Goal: Information Seeking & Learning: Check status

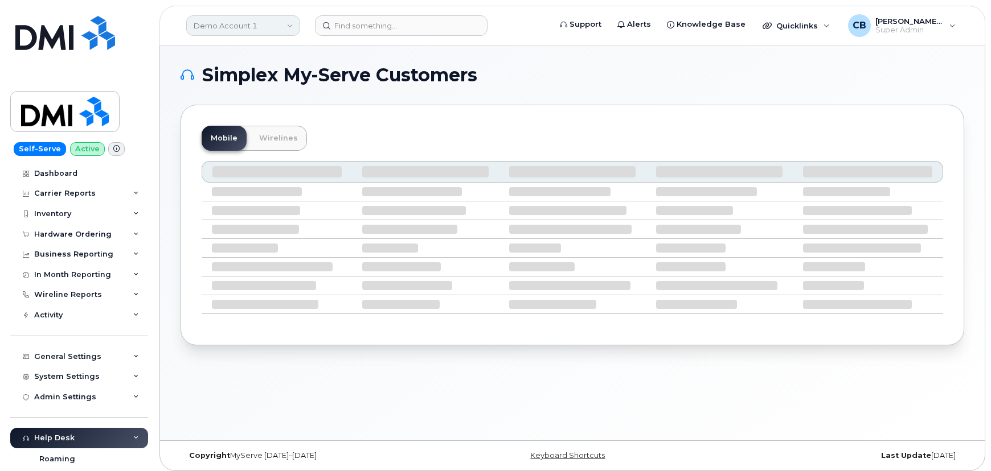
click at [208, 29] on link "Demo Account 1" at bounding box center [243, 25] width 114 height 20
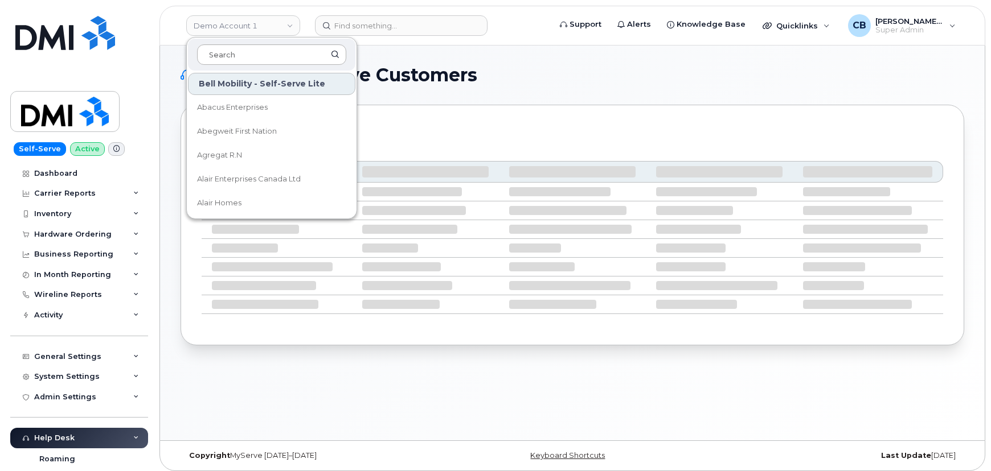
click at [227, 56] on input at bounding box center [271, 54] width 149 height 20
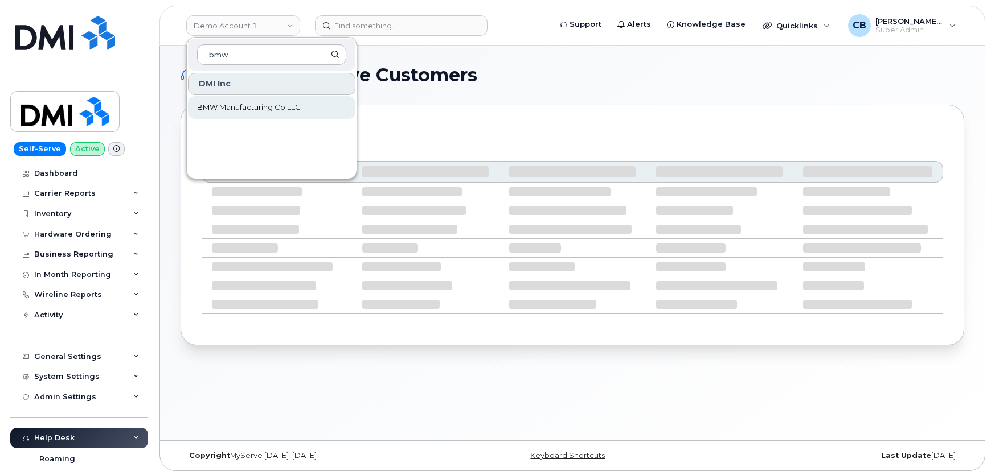
type input "bmw"
click at [233, 112] on span "BMW Manufacturing Co LLC" at bounding box center [249, 107] width 104 height 11
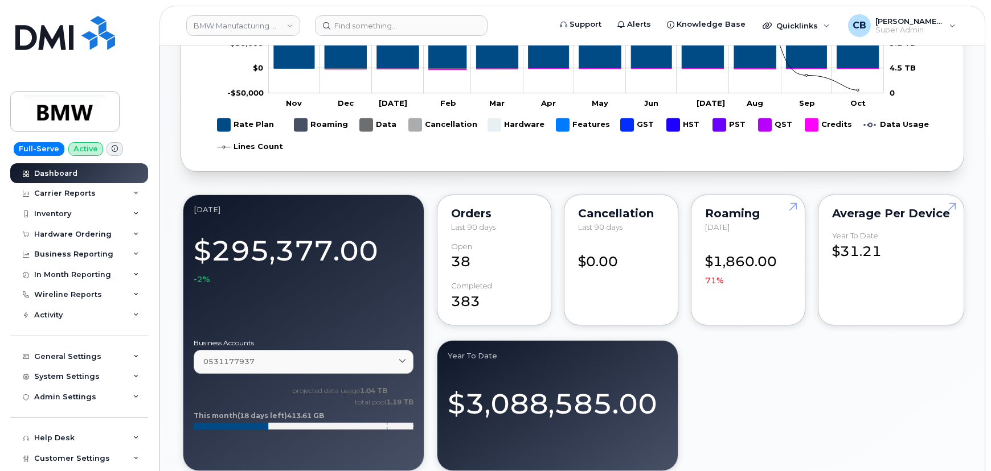
scroll to position [649, 0]
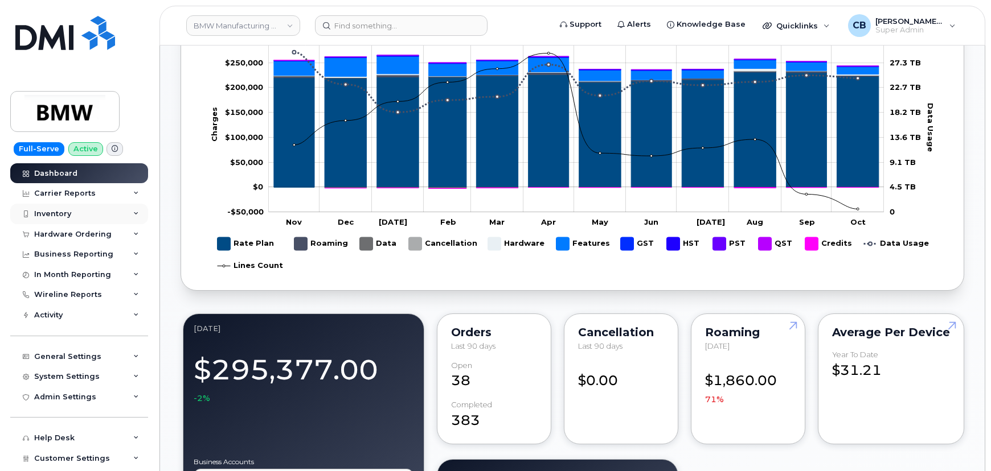
click at [43, 215] on div "Inventory" at bounding box center [52, 214] width 37 height 9
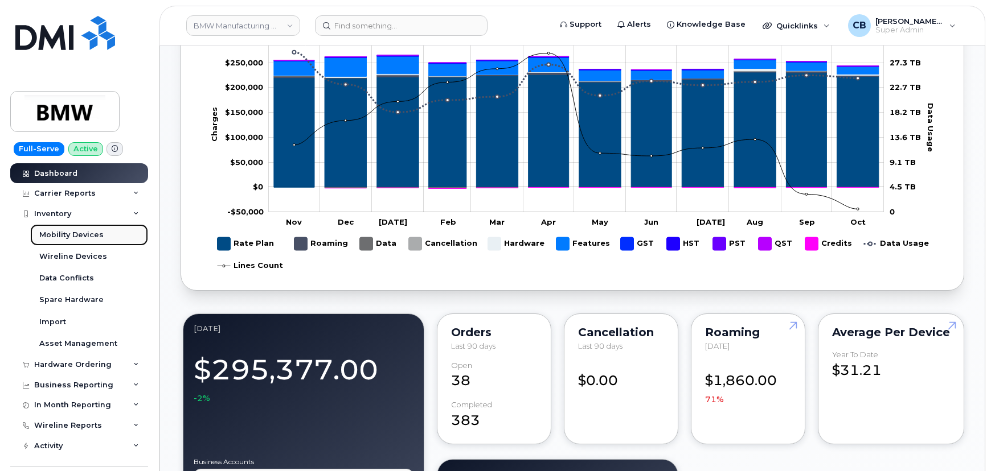
click at [42, 233] on div "Mobility Devices" at bounding box center [71, 235] width 64 height 10
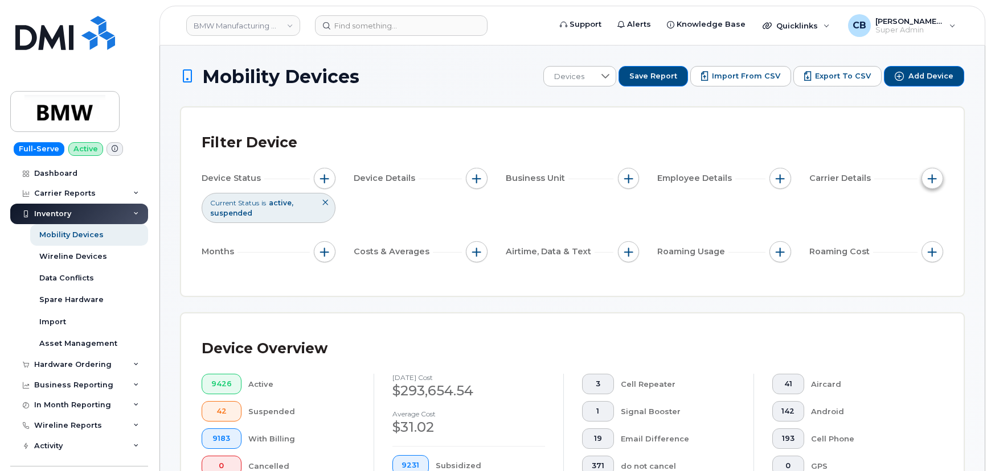
click at [926, 176] on button "button" at bounding box center [932, 179] width 22 height 22
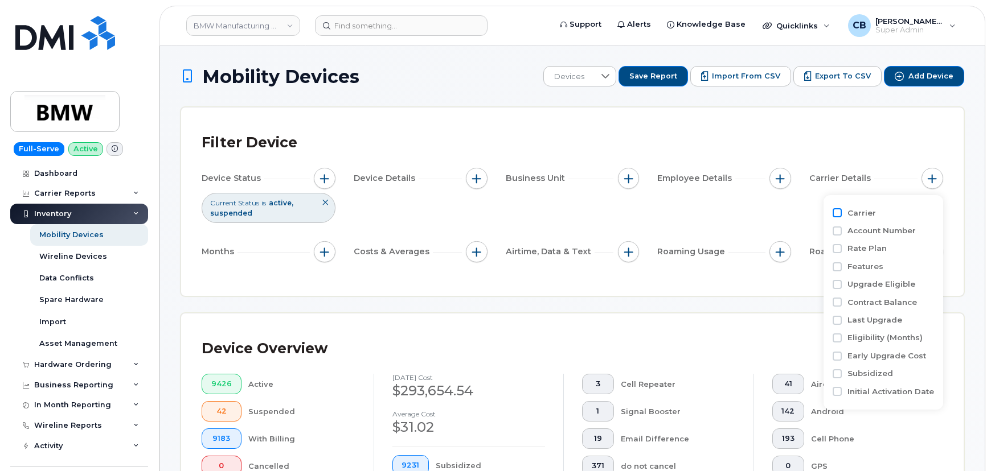
click at [834, 212] on input "Carrier" at bounding box center [836, 212] width 9 height 9
checkbox input "true"
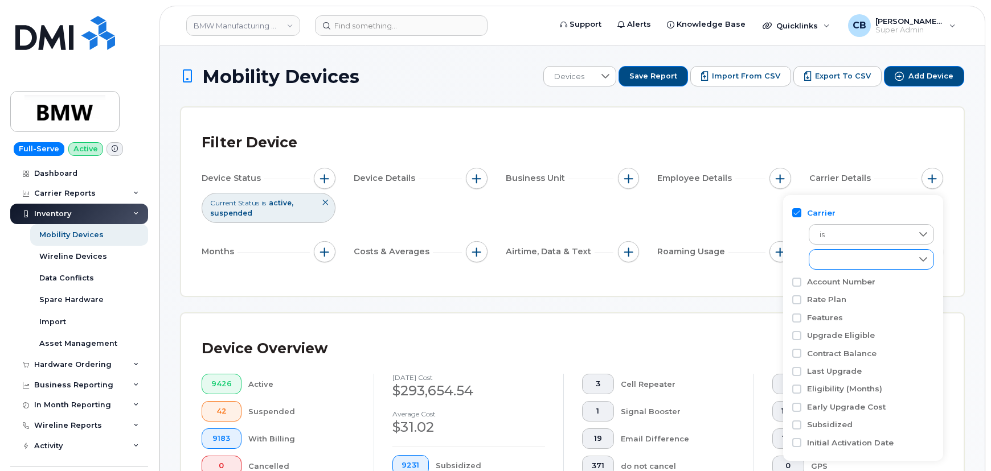
click at [836, 265] on div "empty" at bounding box center [860, 259] width 102 height 19
click at [841, 305] on span "AT&T Wireless" at bounding box center [856, 310] width 51 height 11
checkbox input "true"
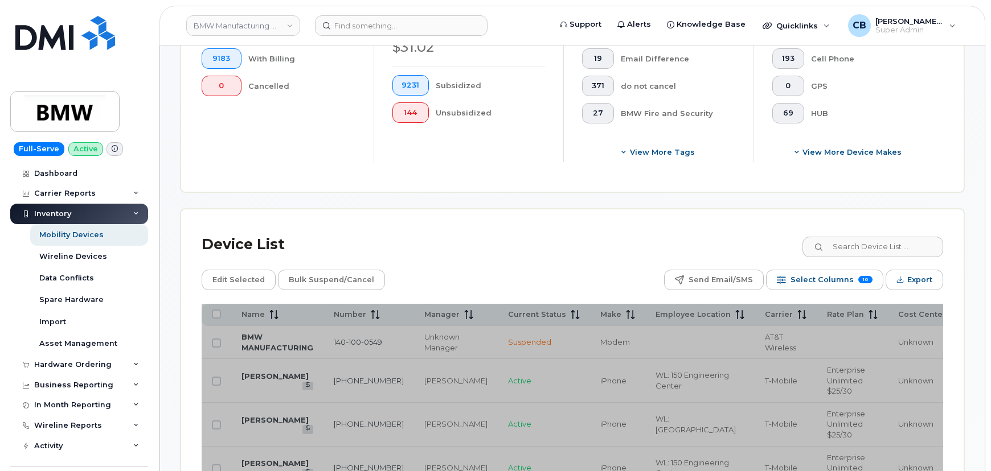
scroll to position [518, 0]
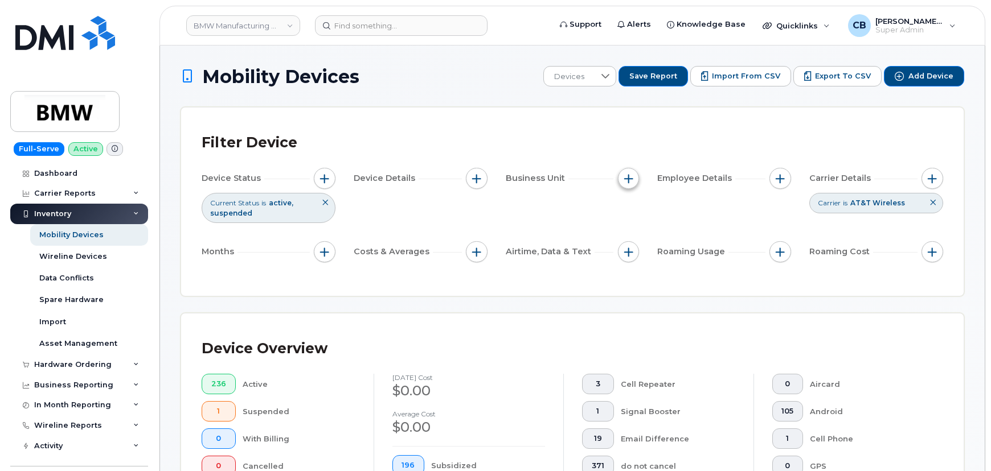
click at [625, 173] on button "button" at bounding box center [629, 179] width 22 height 22
click at [634, 215] on input "Manager" at bounding box center [631, 212] width 9 height 9
checkbox input "true"
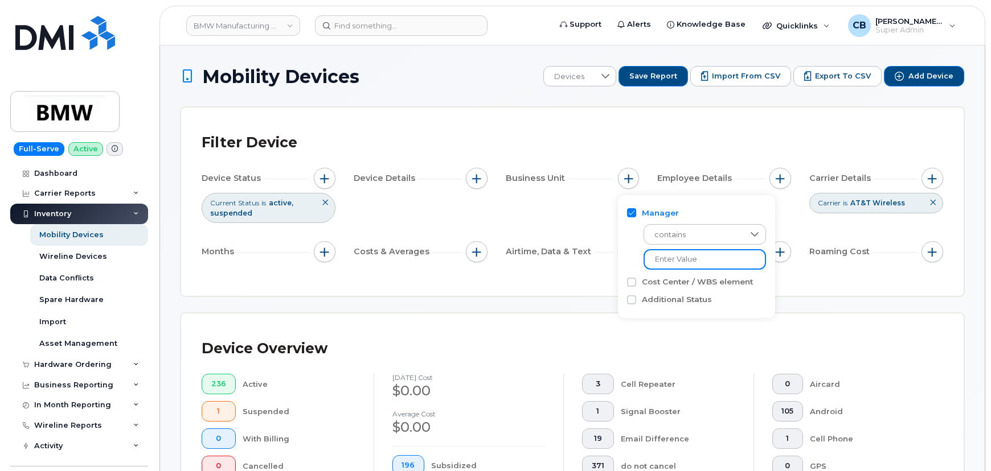
click at [683, 261] on input "text" at bounding box center [704, 259] width 122 height 20
click at [472, 180] on span "button" at bounding box center [476, 178] width 9 height 9
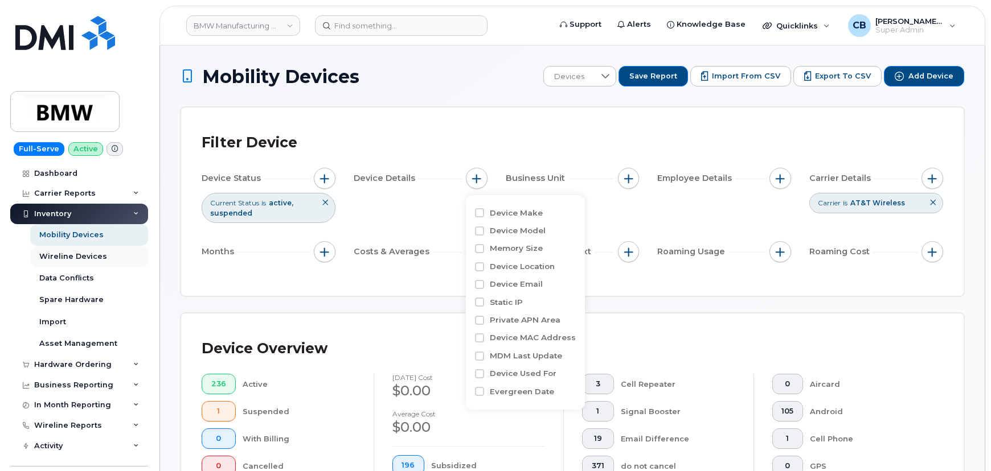
scroll to position [103, 0]
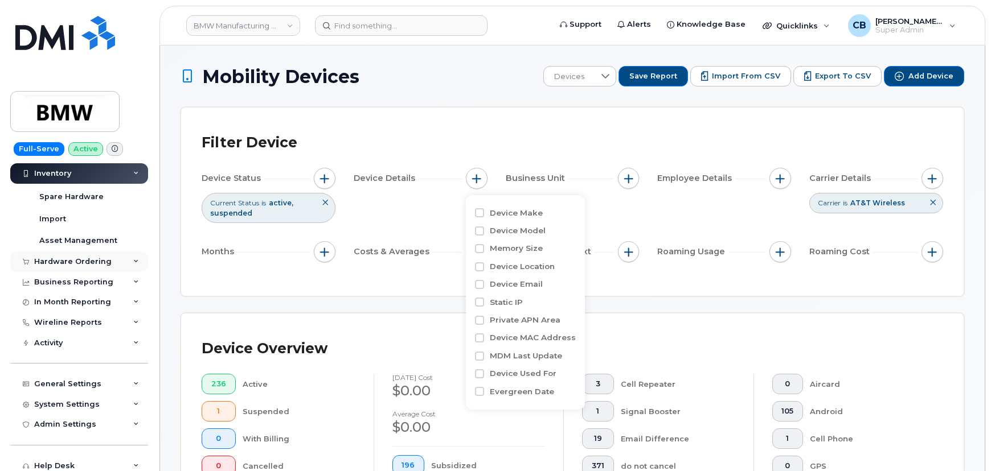
click at [60, 261] on div "Hardware Ordering" at bounding box center [72, 261] width 77 height 9
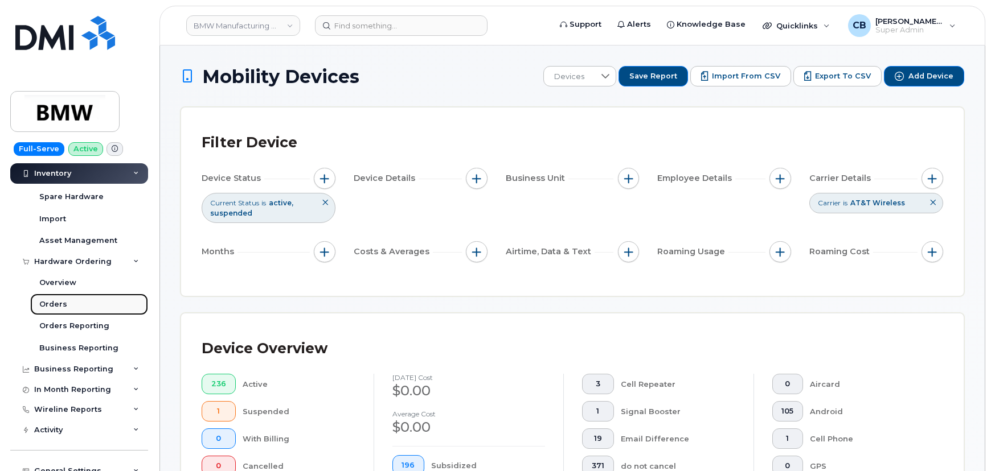
click at [57, 303] on div "Orders" at bounding box center [53, 304] width 28 height 10
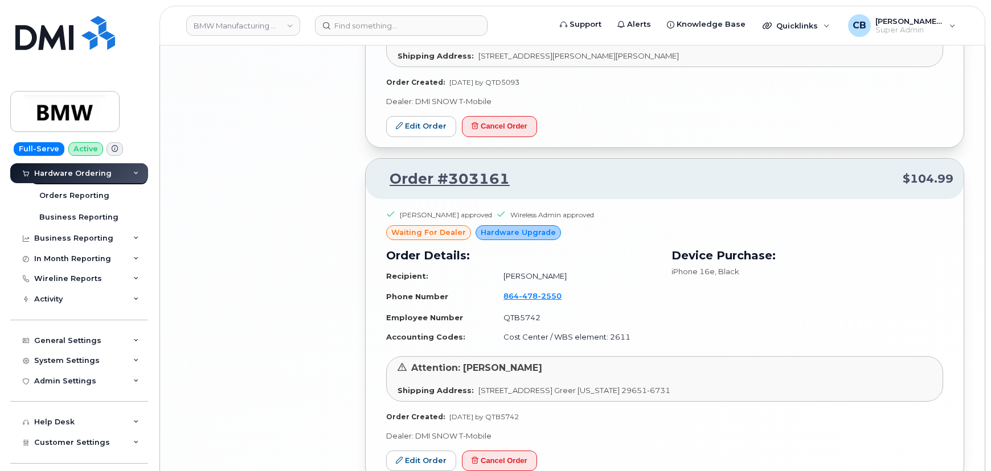
scroll to position [2366, 0]
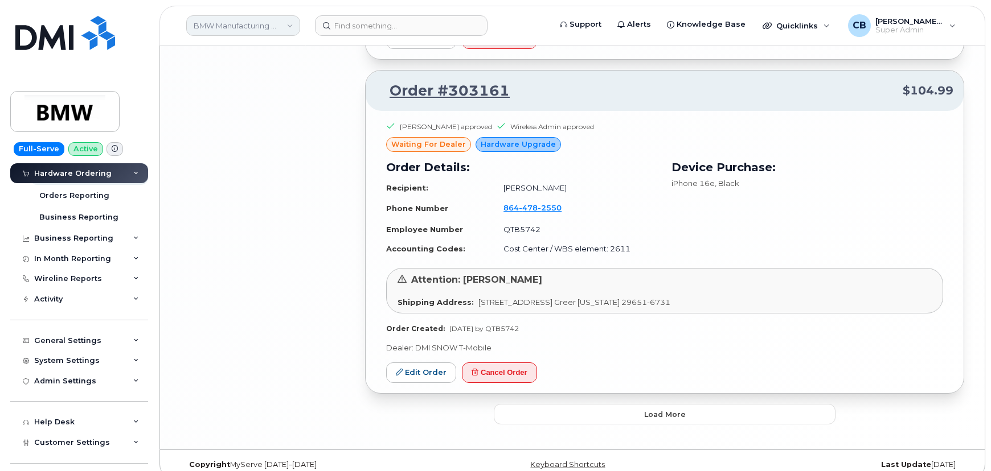
click at [285, 26] on link "BMW Manufacturing Co LLC" at bounding box center [243, 25] width 114 height 20
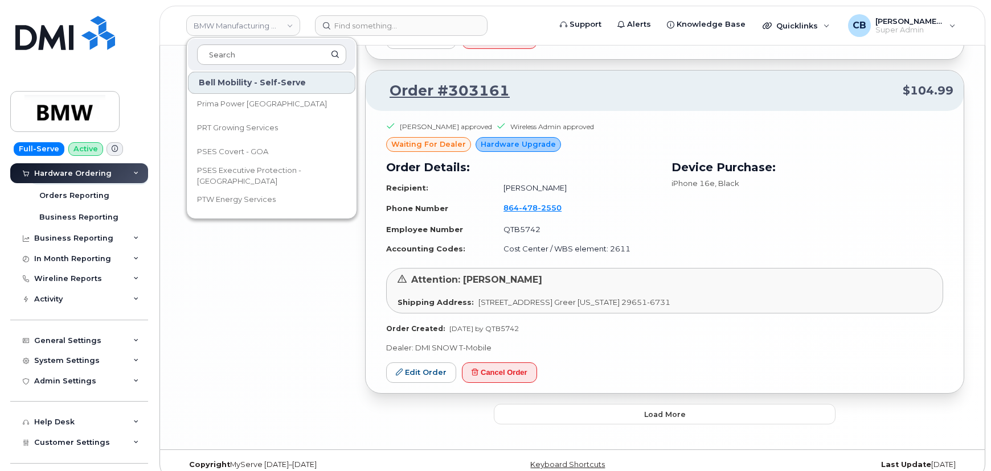
scroll to position [12668, 0]
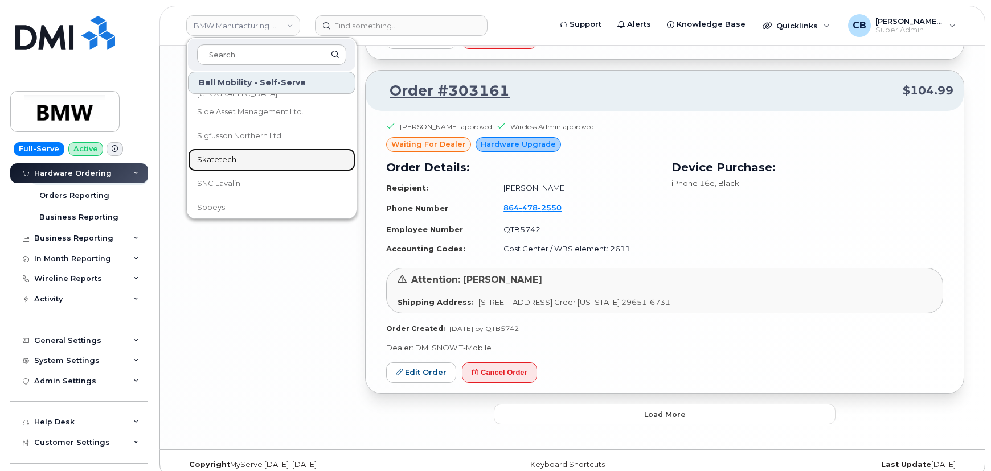
drag, startPoint x: 213, startPoint y: 153, endPoint x: 301, endPoint y: 203, distance: 100.7
click at [213, 154] on span "Skatetech" at bounding box center [216, 159] width 39 height 11
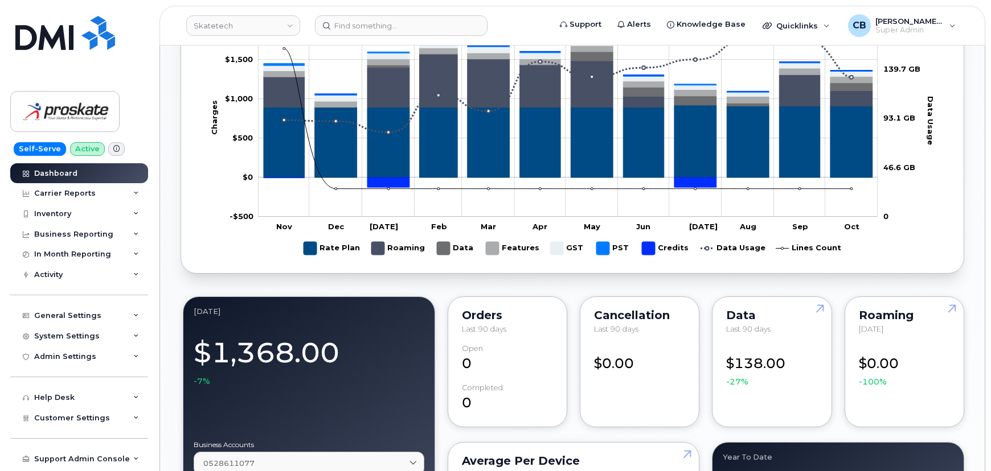
scroll to position [724, 0]
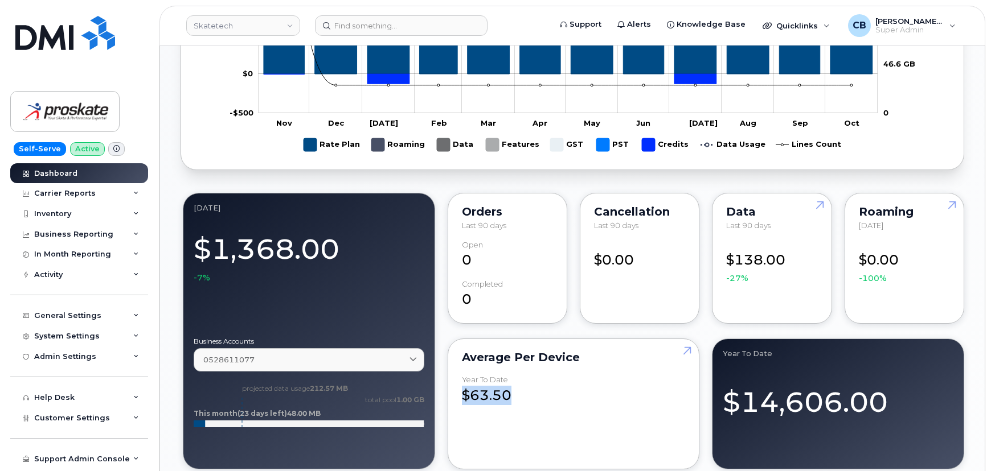
drag, startPoint x: 518, startPoint y: 395, endPoint x: 458, endPoint y: 394, distance: 60.4
click at [458, 394] on div "Average per Device Year to Date $63.50" at bounding box center [573, 404] width 252 height 131
click at [33, 221] on div "Inventory" at bounding box center [79, 214] width 138 height 20
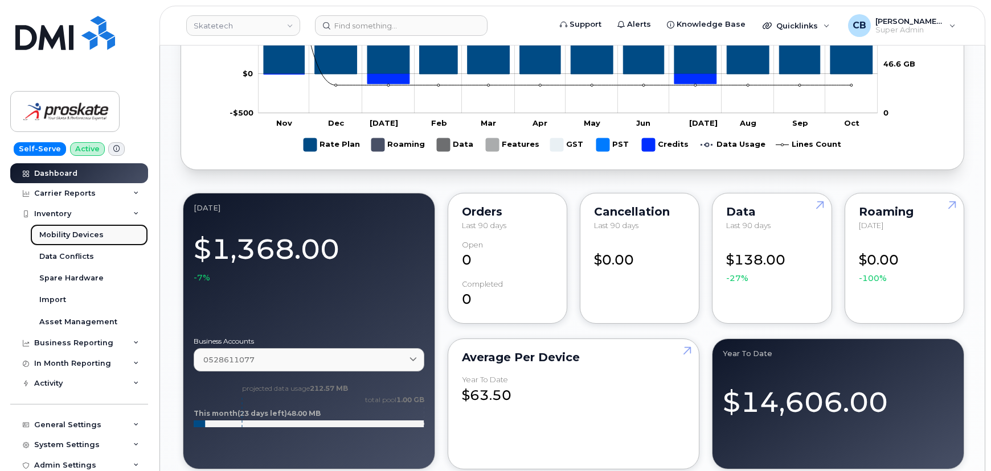
click at [43, 236] on div "Mobility Devices" at bounding box center [71, 235] width 64 height 10
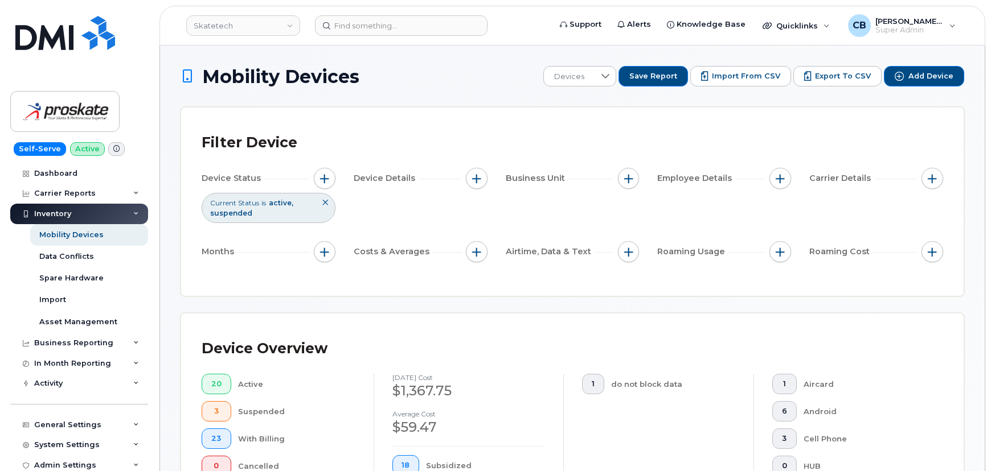
click at [108, 148] on span at bounding box center [116, 149] width 17 height 14
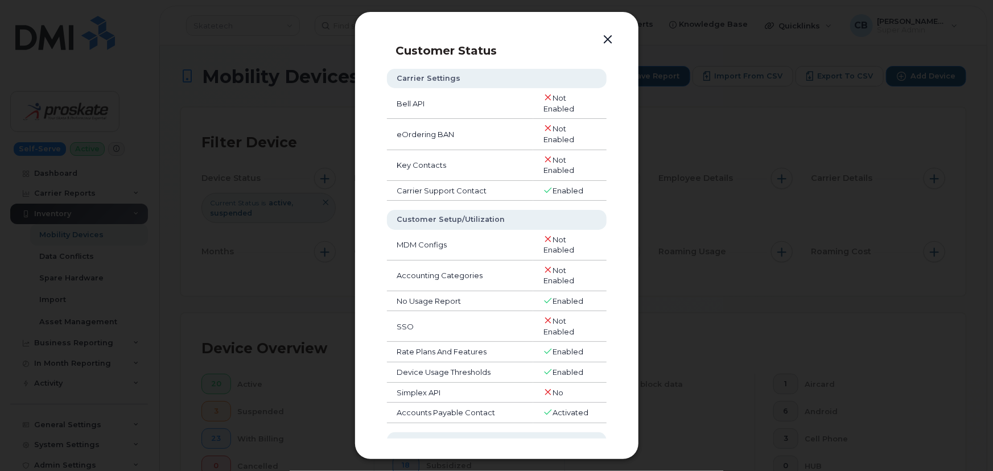
click at [605, 36] on button "button" at bounding box center [608, 40] width 17 height 16
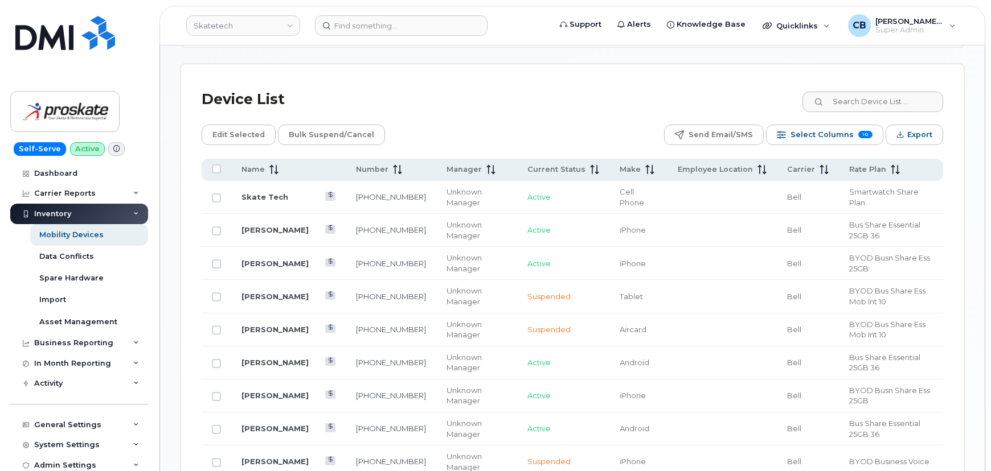
scroll to position [724, 0]
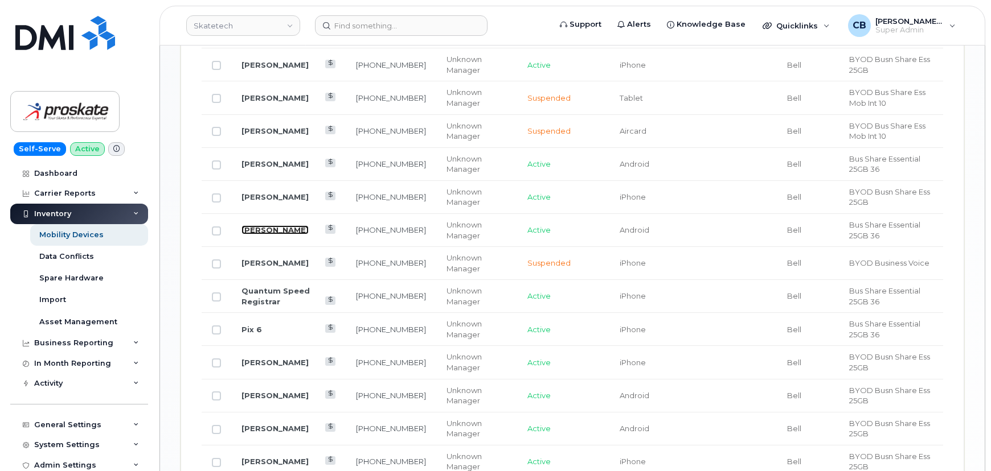
click at [260, 229] on link "Zachary Donahue" at bounding box center [274, 229] width 67 height 9
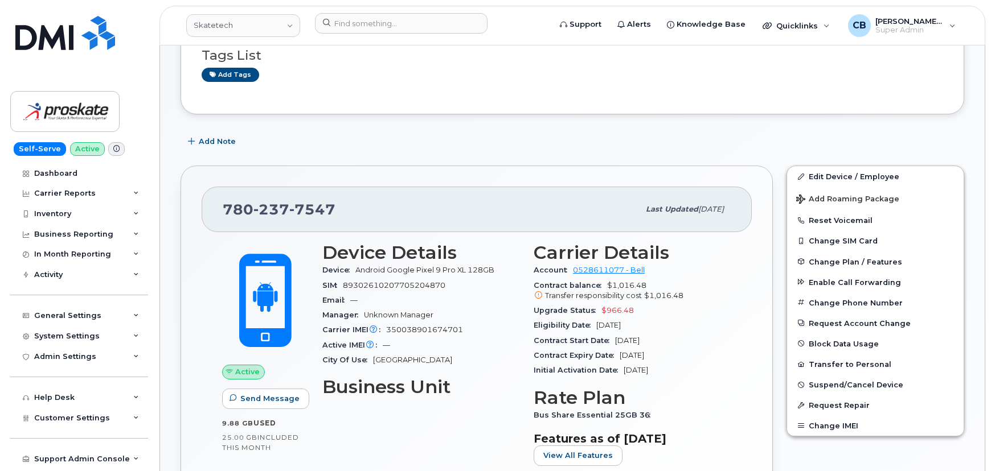
scroll to position [207, 0]
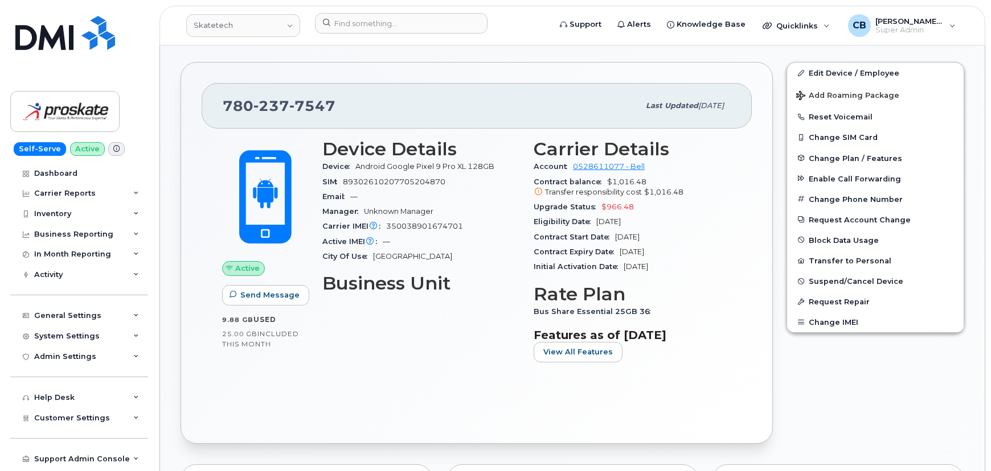
drag, startPoint x: 668, startPoint y: 237, endPoint x: 614, endPoint y: 237, distance: 54.1
click at [614, 237] on div "Contract Start Date Sep 24, 2024" at bounding box center [632, 237] width 198 height 15
drag, startPoint x: 656, startPoint y: 220, endPoint x: 596, endPoint y: 220, distance: 60.9
click at [596, 220] on div "Eligibility Date Sep 24, 2027" at bounding box center [632, 222] width 198 height 15
click at [54, 191] on div "Carrier Reports" at bounding box center [64, 193] width 61 height 9
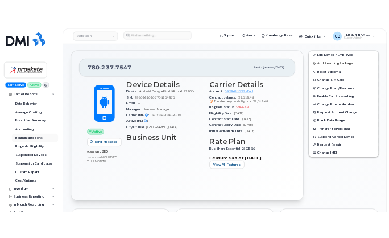
scroll to position [103, 0]
